Goal: Task Accomplishment & Management: Understand process/instructions

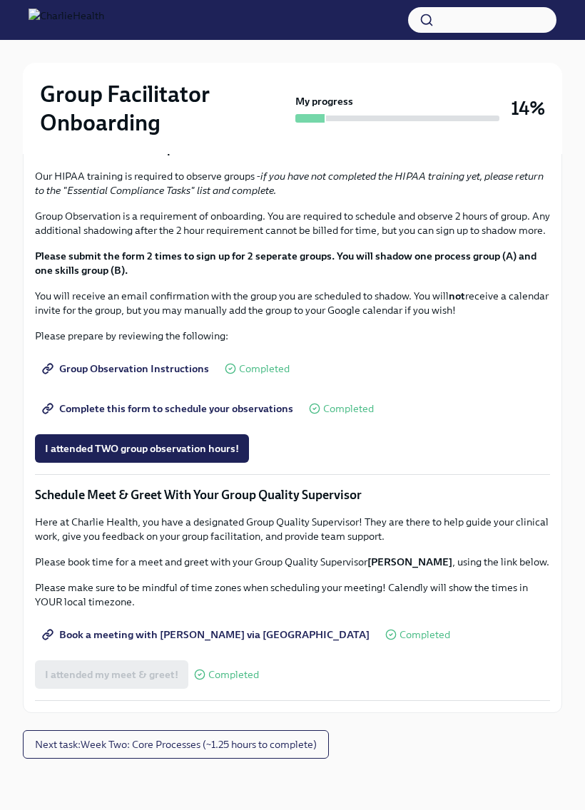
scroll to position [1164, 0]
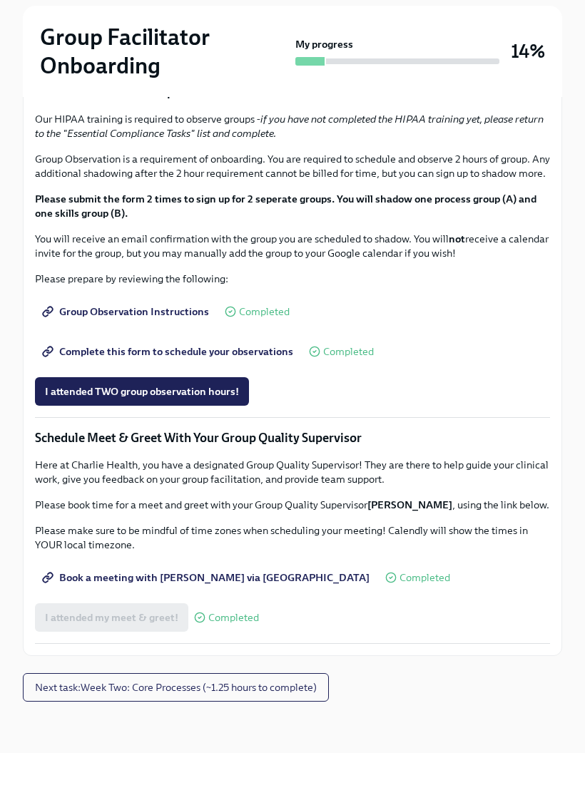
click at [287, 730] on button "Next task : Week Two: Core Processes (~1.25 hours to complete)" at bounding box center [176, 744] width 306 height 29
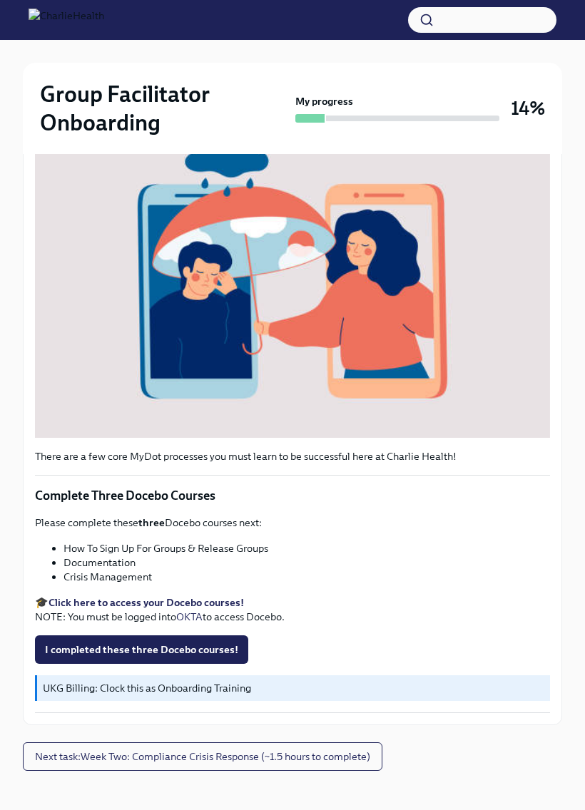
scroll to position [349, 0]
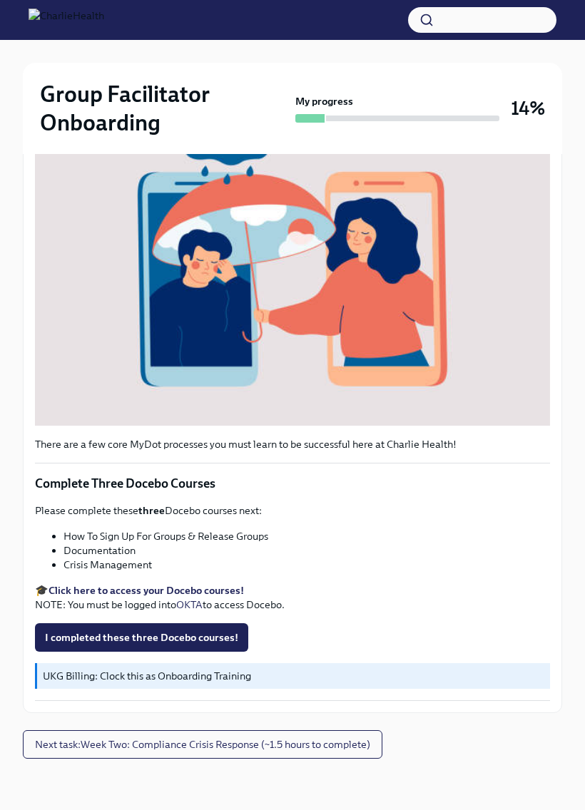
click at [353, 758] on button "Next task : Week Two: Compliance Crisis Response (~1.5 hours to complete)" at bounding box center [202, 744] width 359 height 29
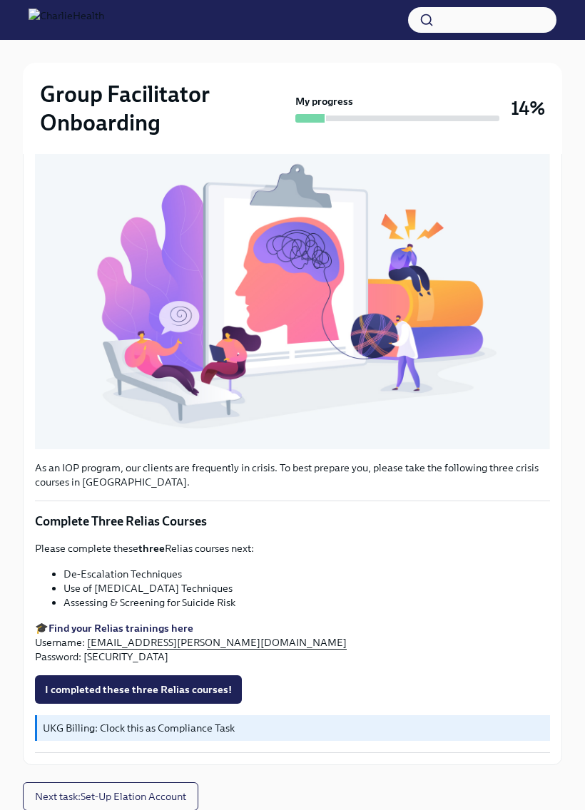
scroll to position [364, 0]
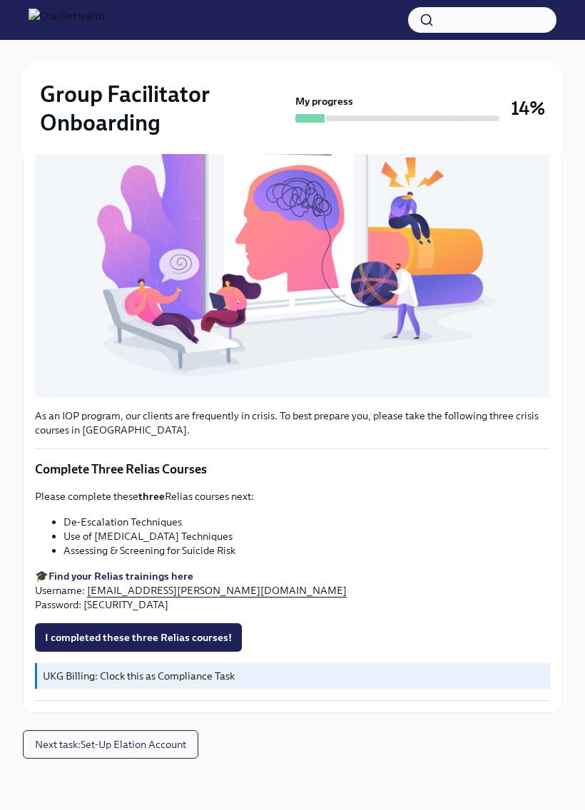
click at [148, 741] on span "Next task : Set-Up Elation Account" at bounding box center [110, 744] width 151 height 14
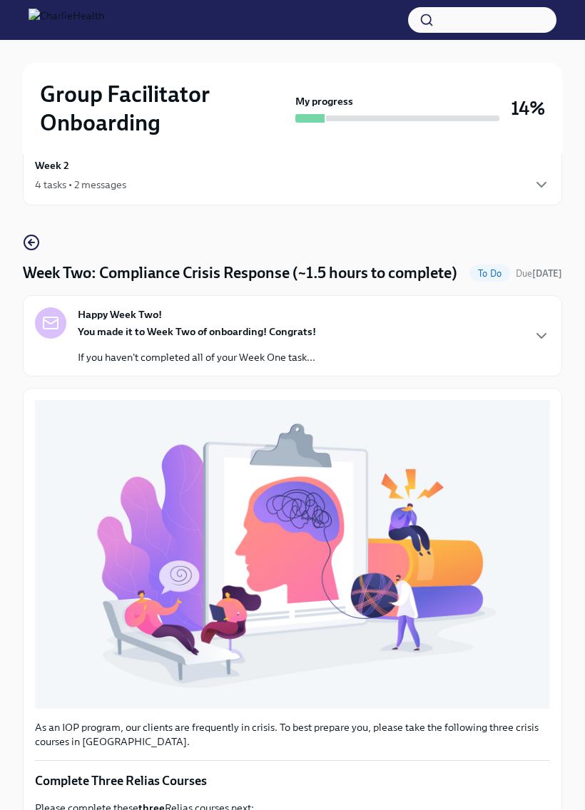
scroll to position [364, 0]
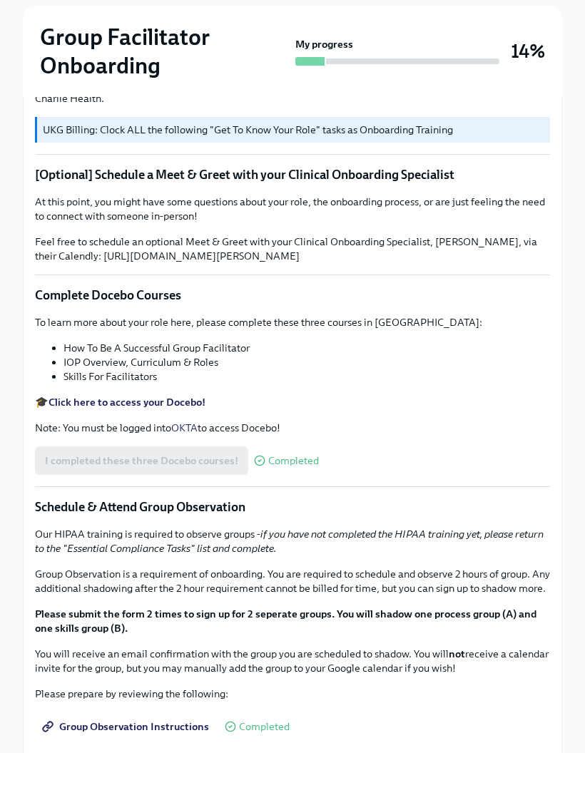
scroll to position [1164, 0]
